Goal: Information Seeking & Learning: Learn about a topic

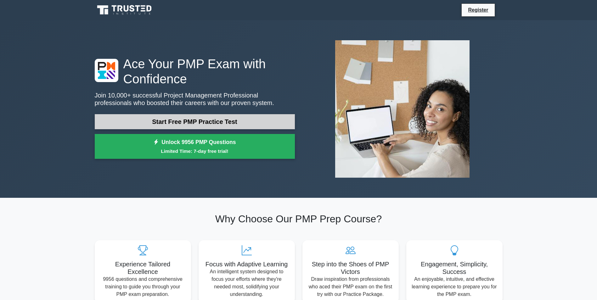
click at [225, 120] on link "Start Free PMP Practice Test" at bounding box center [195, 121] width 200 height 15
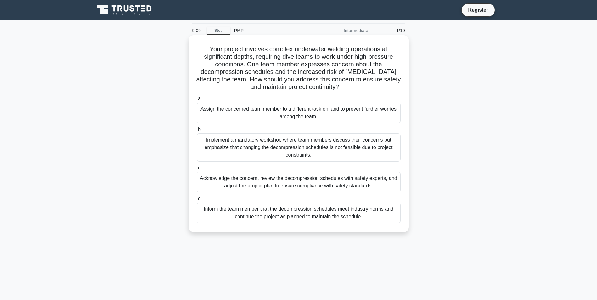
click at [279, 174] on div "Acknowledge the concern, review the decompression schedules with safety experts…" at bounding box center [299, 182] width 204 height 21
click at [197, 170] on input "c. Acknowledge the concern, review the decompression schedules with safety expe…" at bounding box center [197, 168] width 0 height 4
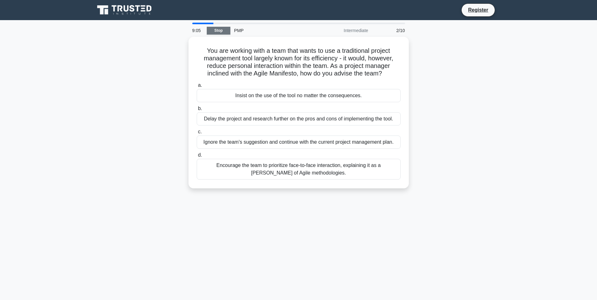
click at [219, 29] on link "Stop" at bounding box center [219, 31] width 24 height 8
